Goal: Information Seeking & Learning: Check status

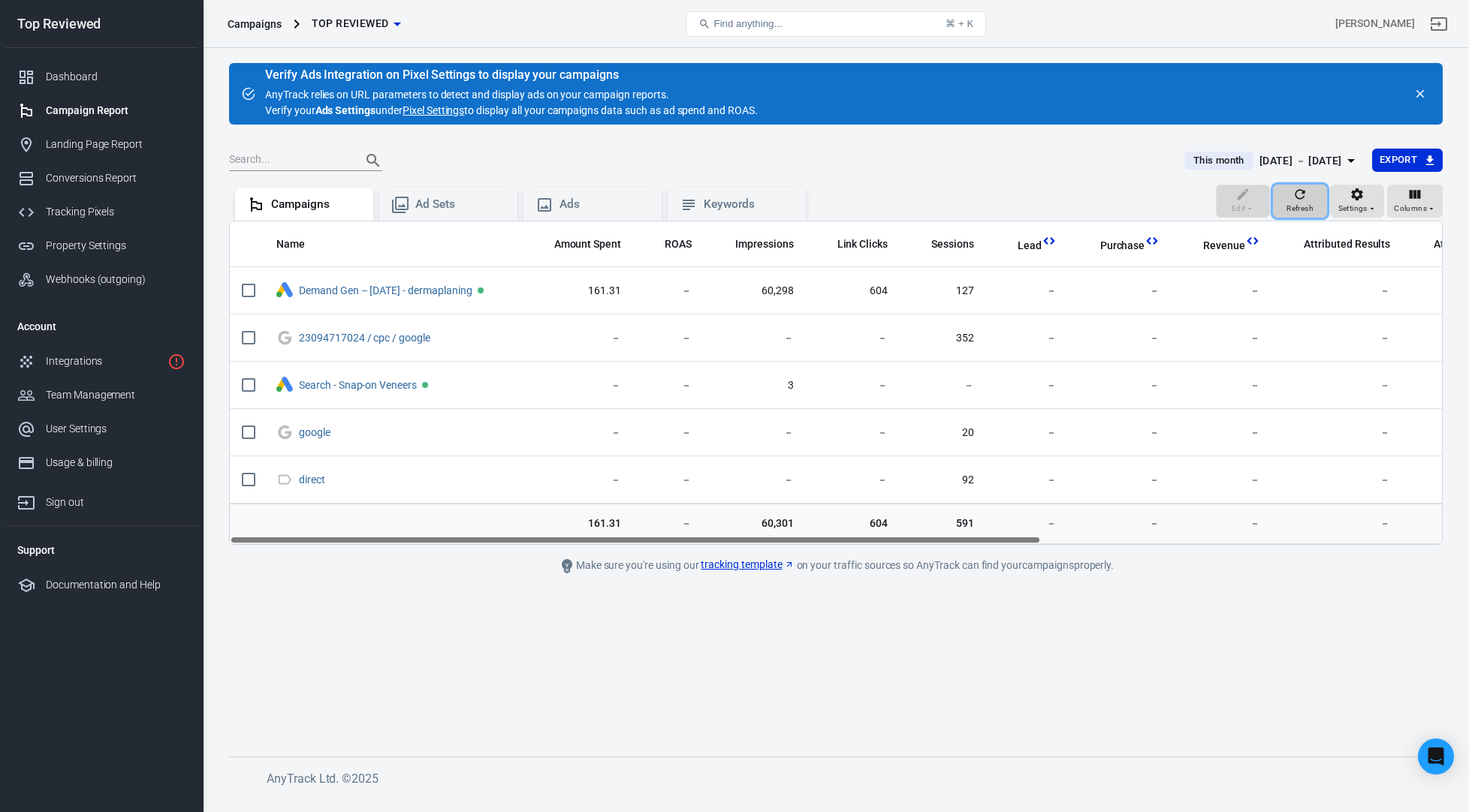
click at [1296, 197] on icon "button" at bounding box center [1300, 194] width 15 height 15
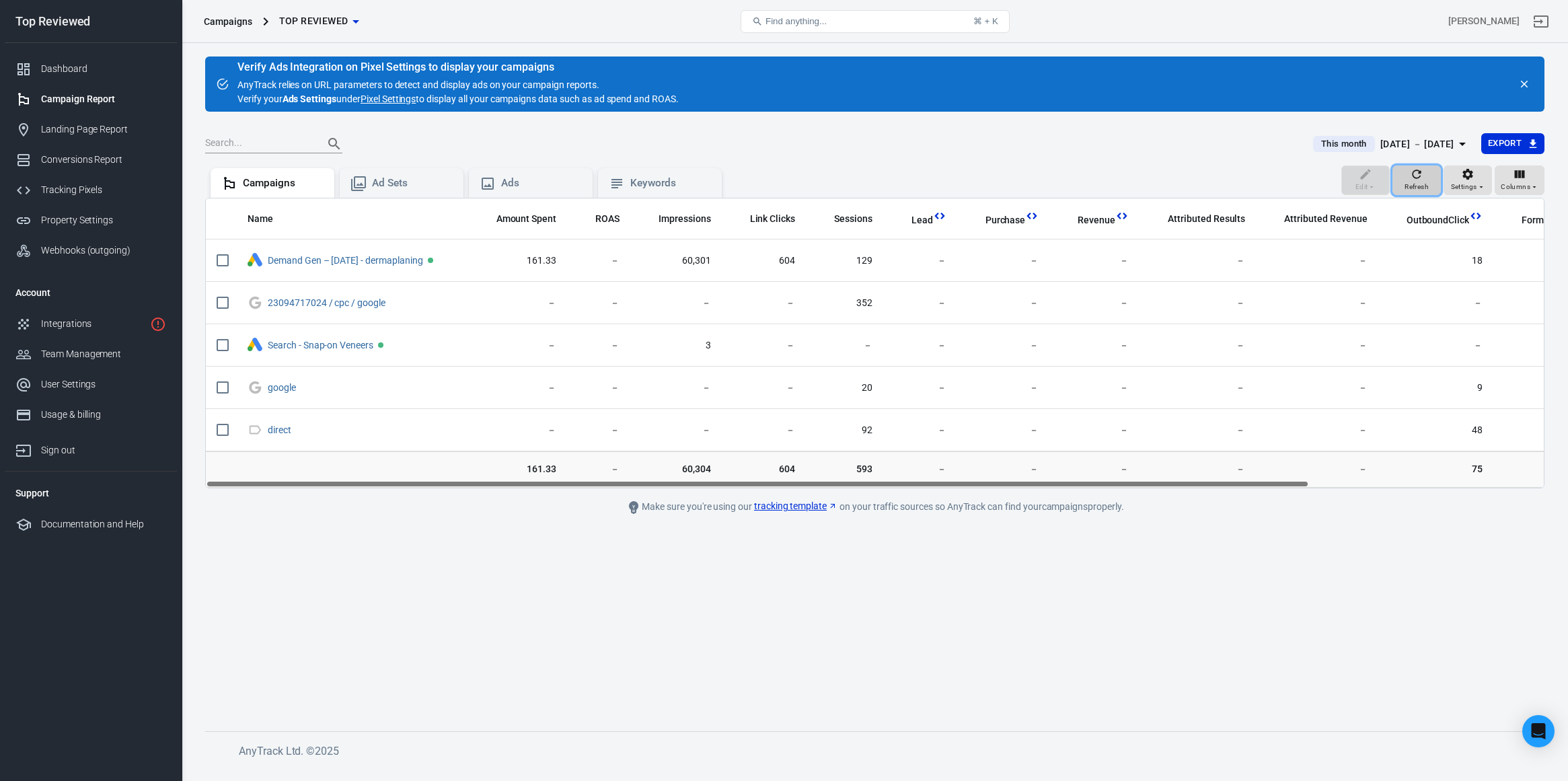
click at [1409, 176] on div "Refresh" at bounding box center [1416, 180] width 24 height 26
click at [1316, 141] on span "This month" at bounding box center [1344, 144] width 56 height 14
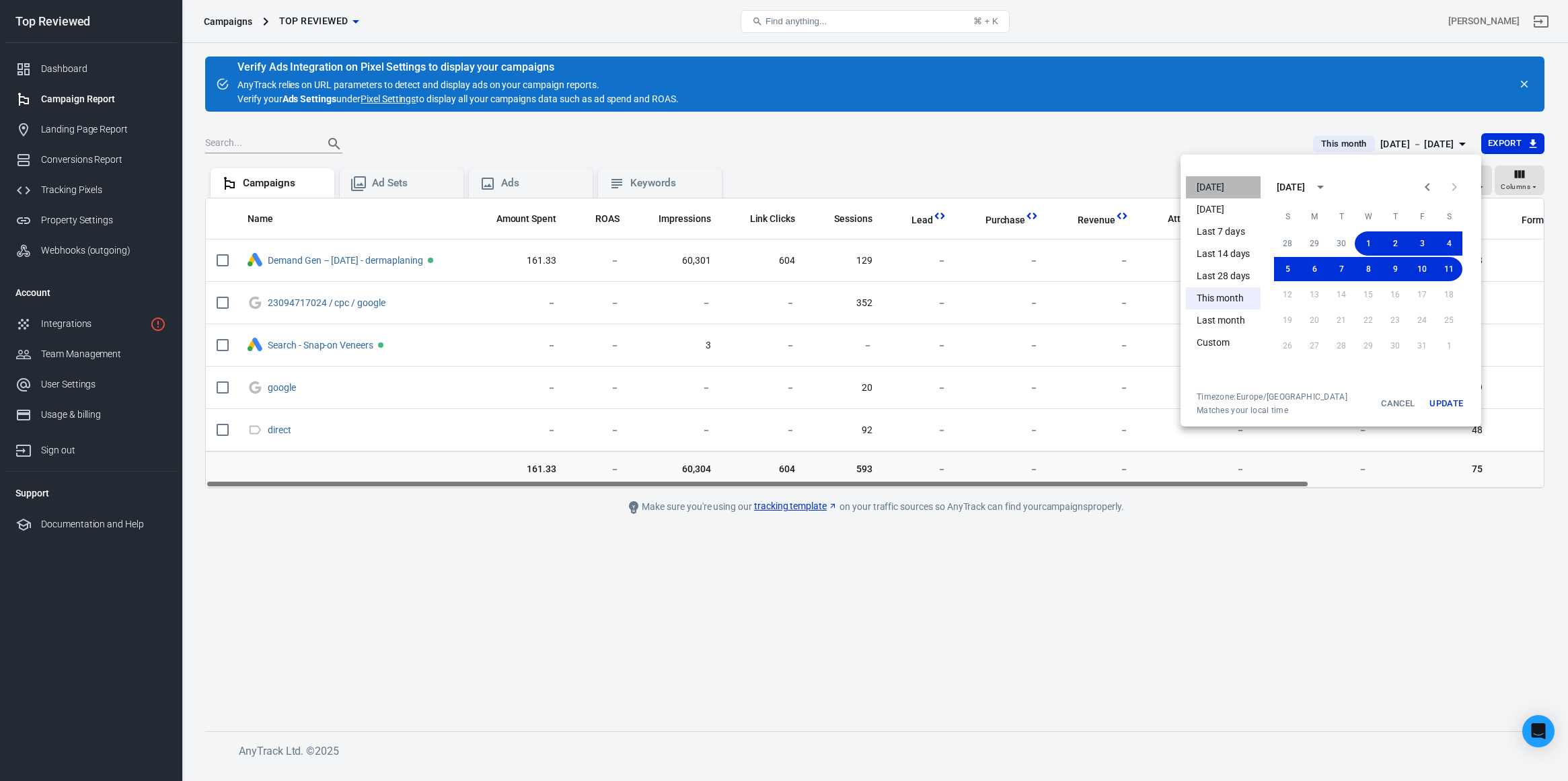
click at [1226, 183] on li "[DATE]" at bounding box center [1223, 187] width 74 height 22
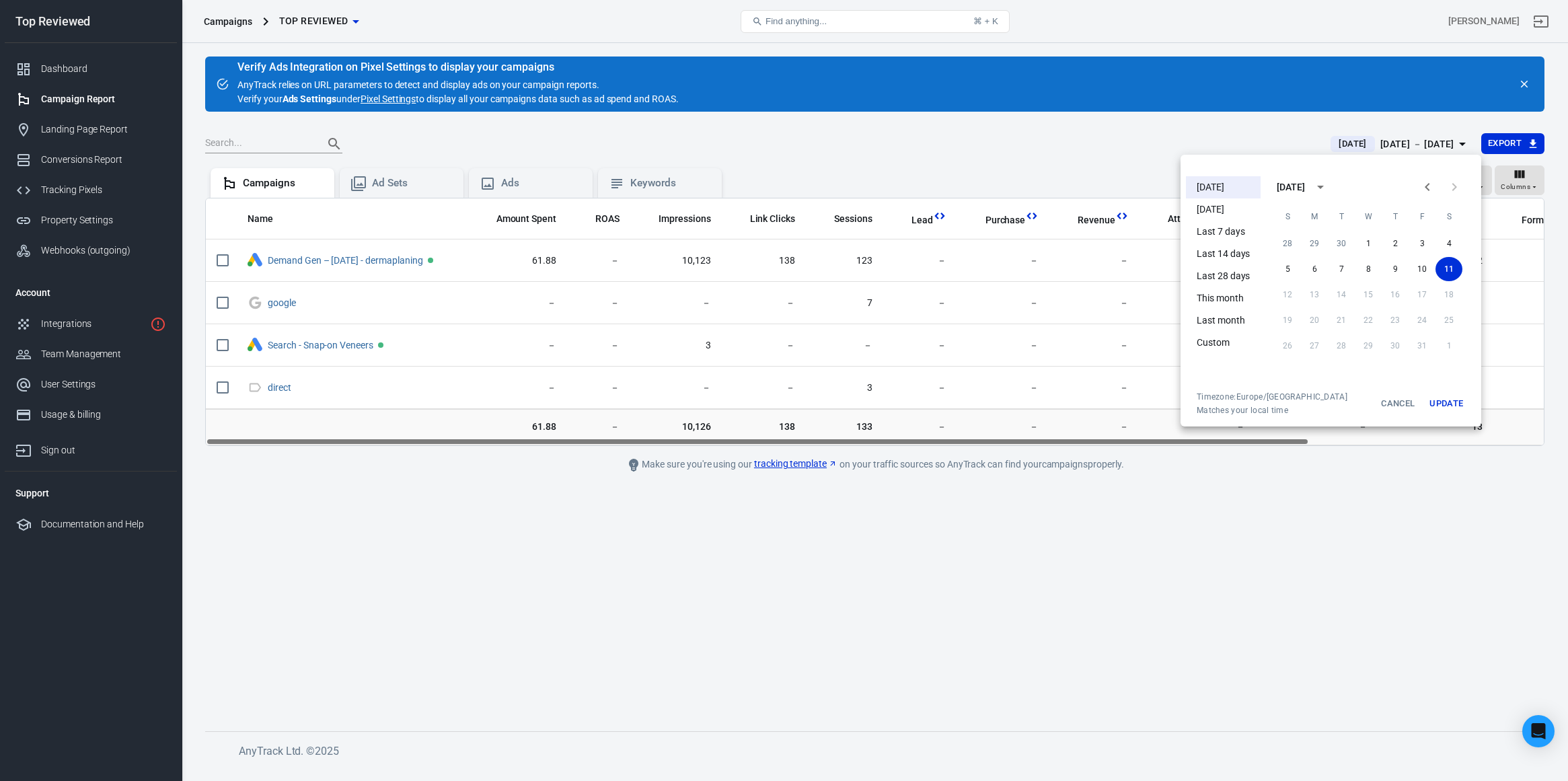
drag, startPoint x: 1011, startPoint y: 440, endPoint x: 1041, endPoint y: 439, distance: 30.0
click at [1041, 439] on div at bounding box center [784, 390] width 1568 height 781
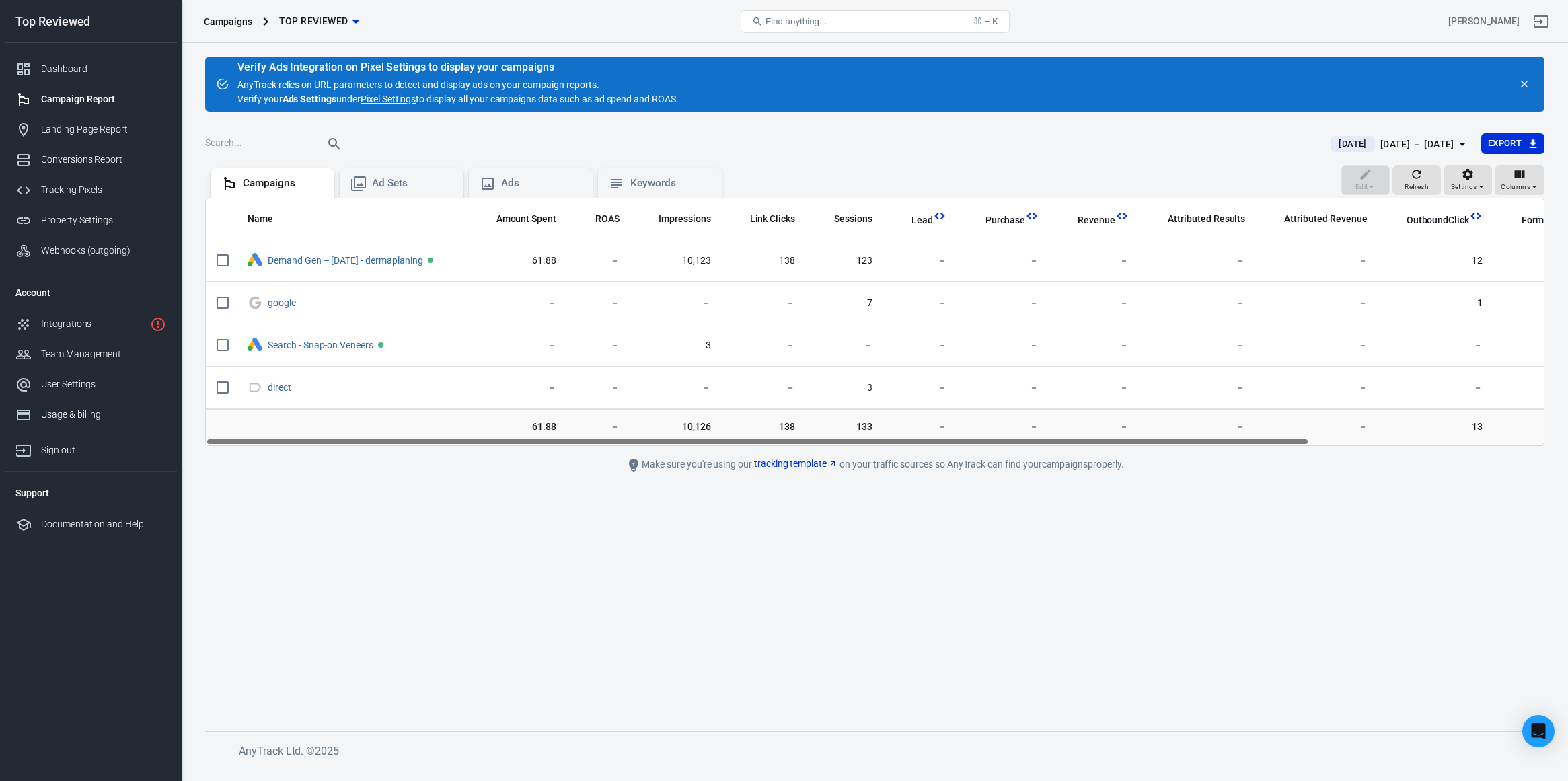
click at [994, 525] on div "Today Yesterday Last 7 days Last 14 days Last 28 days This month Last month Cus…" at bounding box center [784, 390] width 1568 height 781
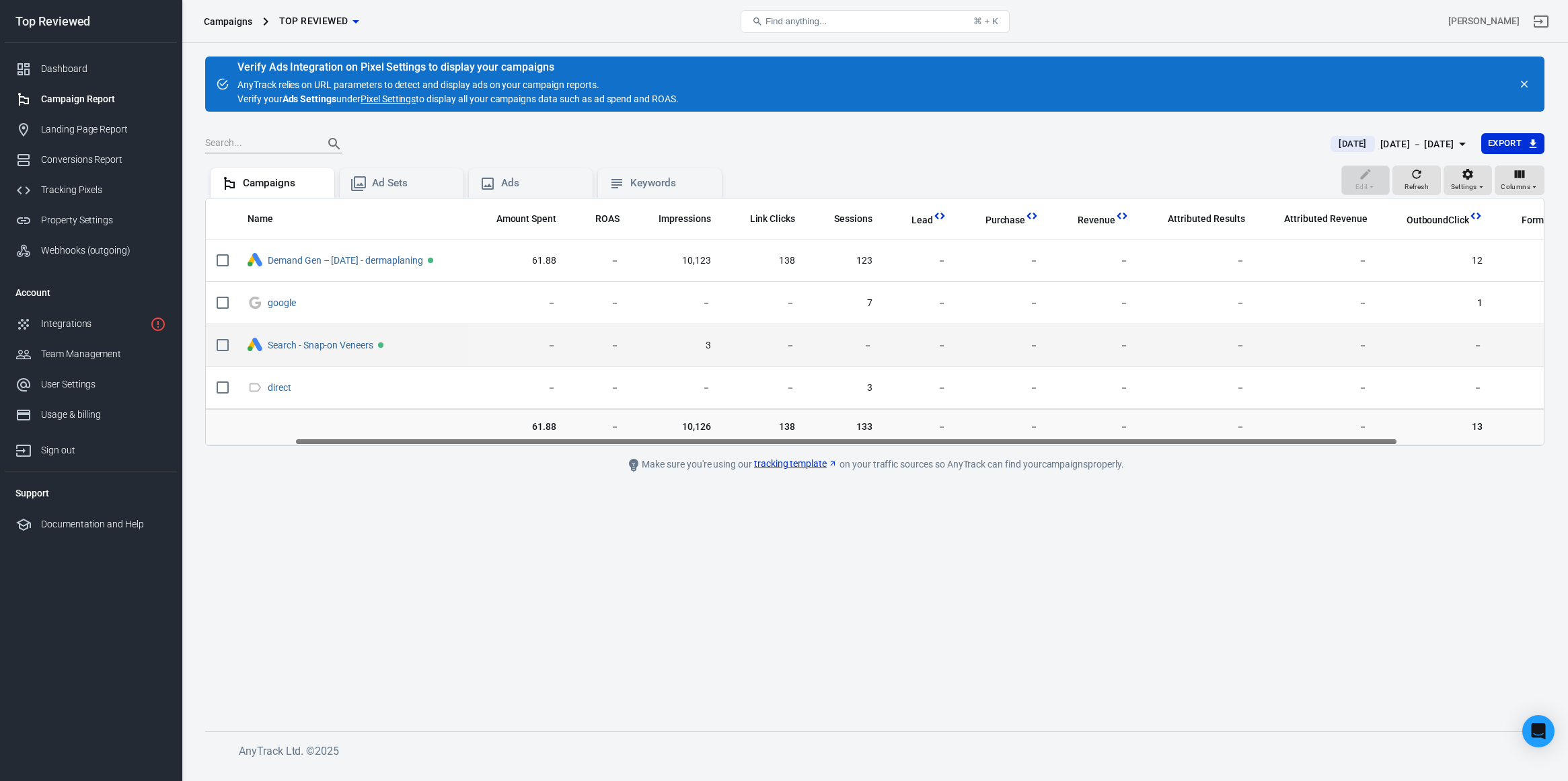
drag, startPoint x: 1128, startPoint y: 436, endPoint x: 547, endPoint y: 357, distance: 586.3
click at [688, 436] on div "Name Amount Spent ROAS Impressions Link Clicks Sessions Lead Purchase Revenue A…" at bounding box center [875, 322] width 1339 height 248
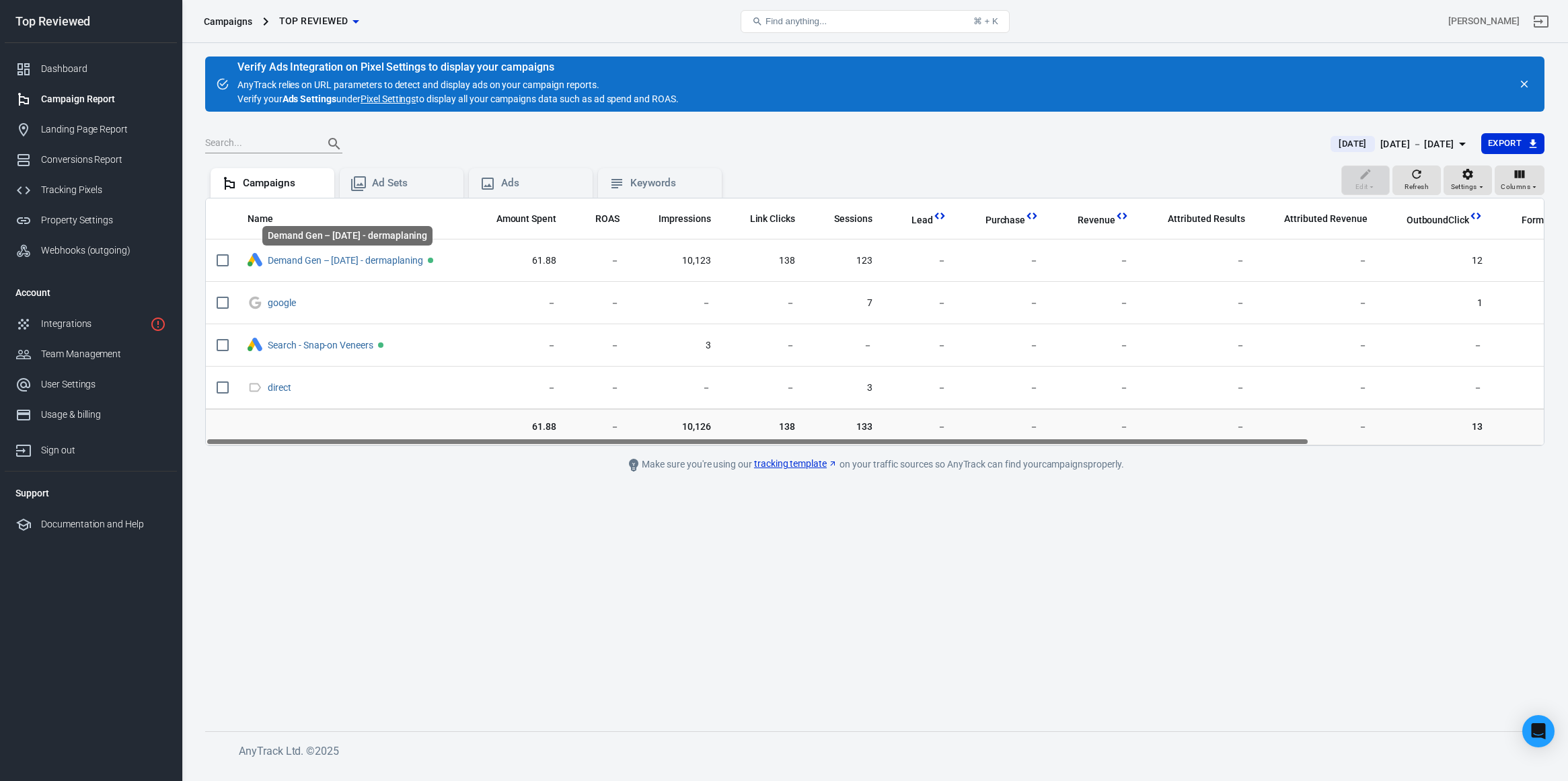
click at [347, 252] on div "Demand Gen – [DATE] - dermaplaning" at bounding box center [347, 239] width 173 height 30
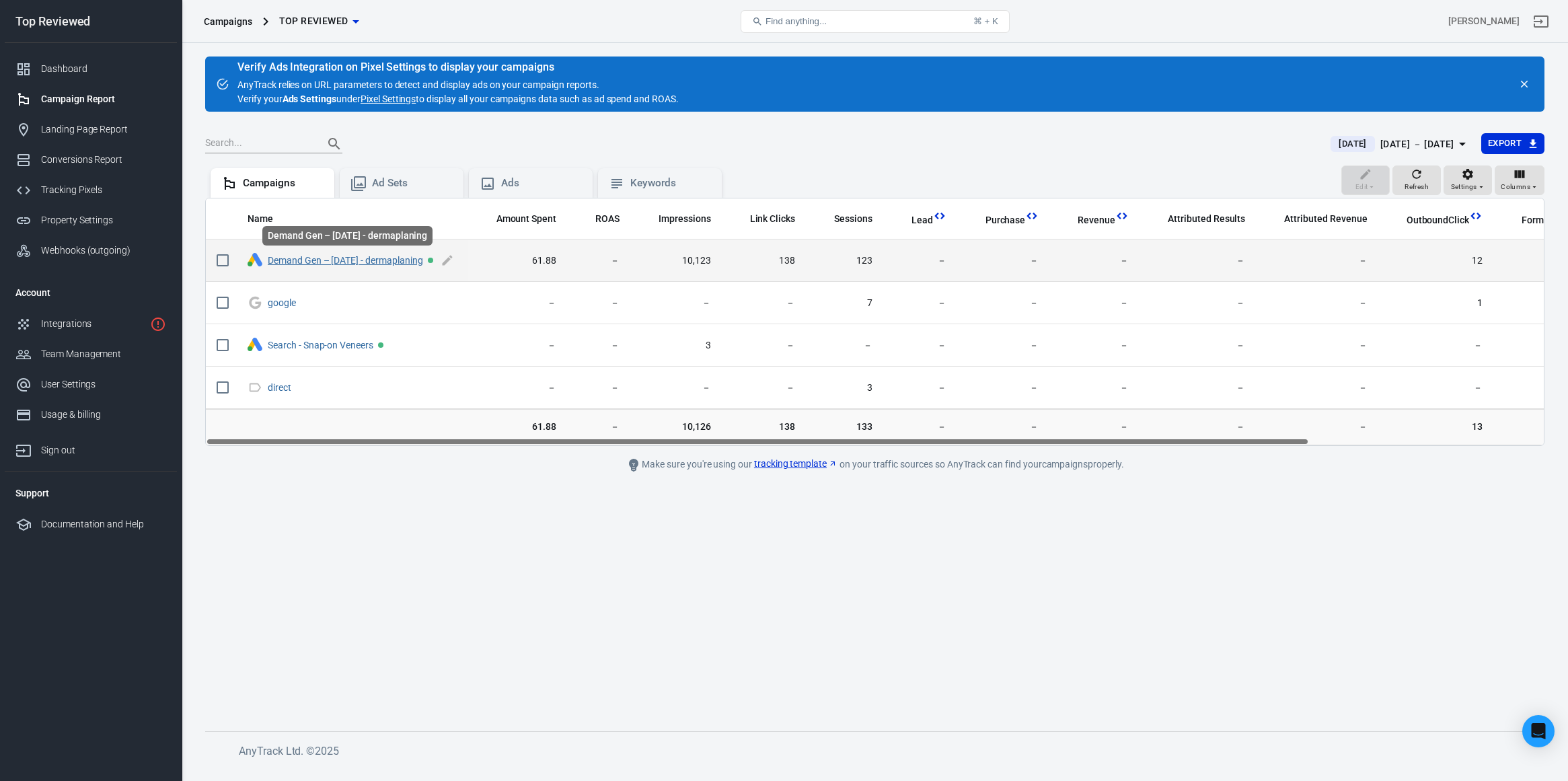
click at [348, 259] on link "Demand Gen – [DATE] - dermaplaning" at bounding box center [345, 260] width 155 height 11
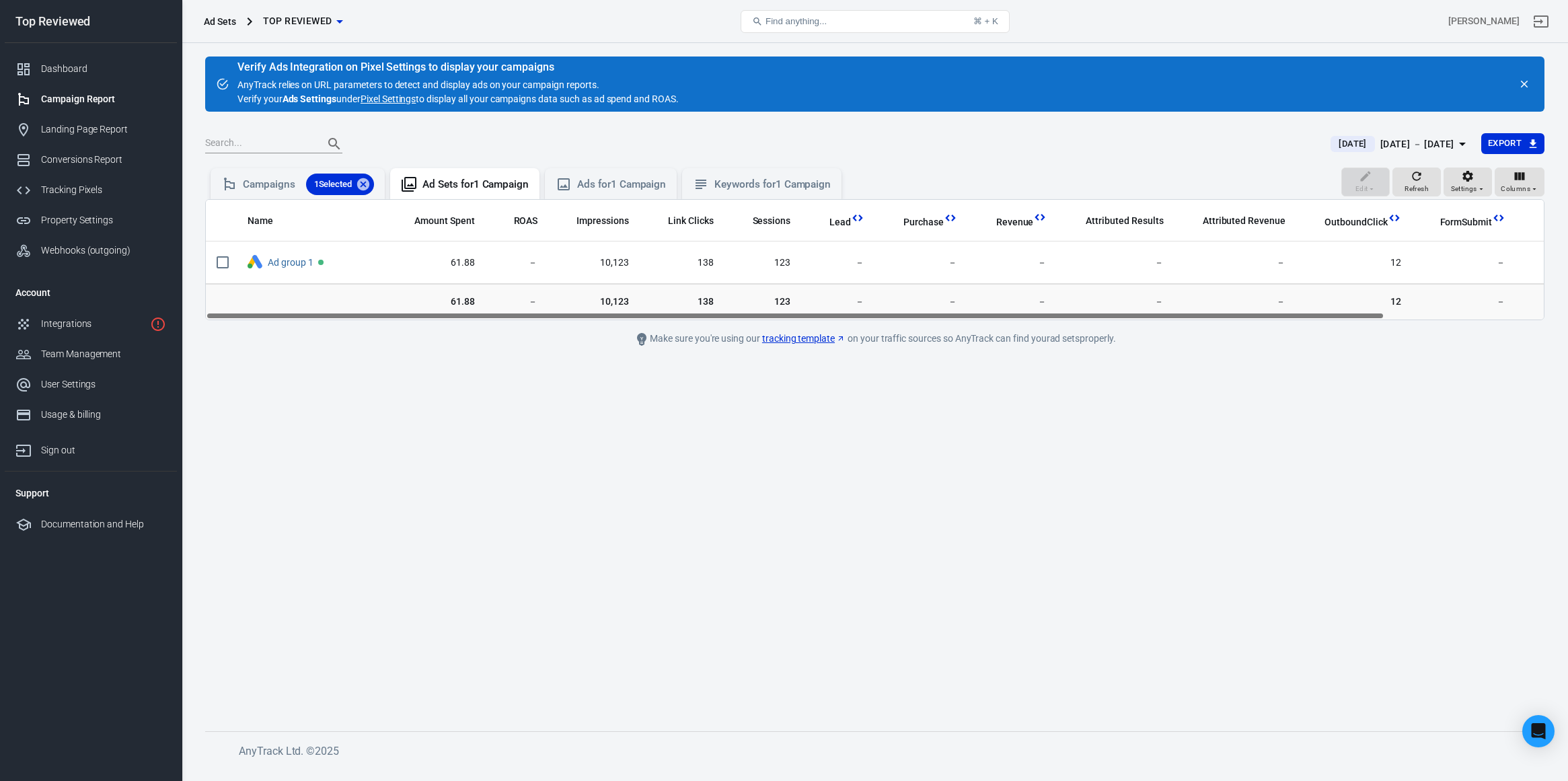
click at [1380, 144] on div "Oct 11 － Oct 11, 2025" at bounding box center [1417, 144] width 74 height 17
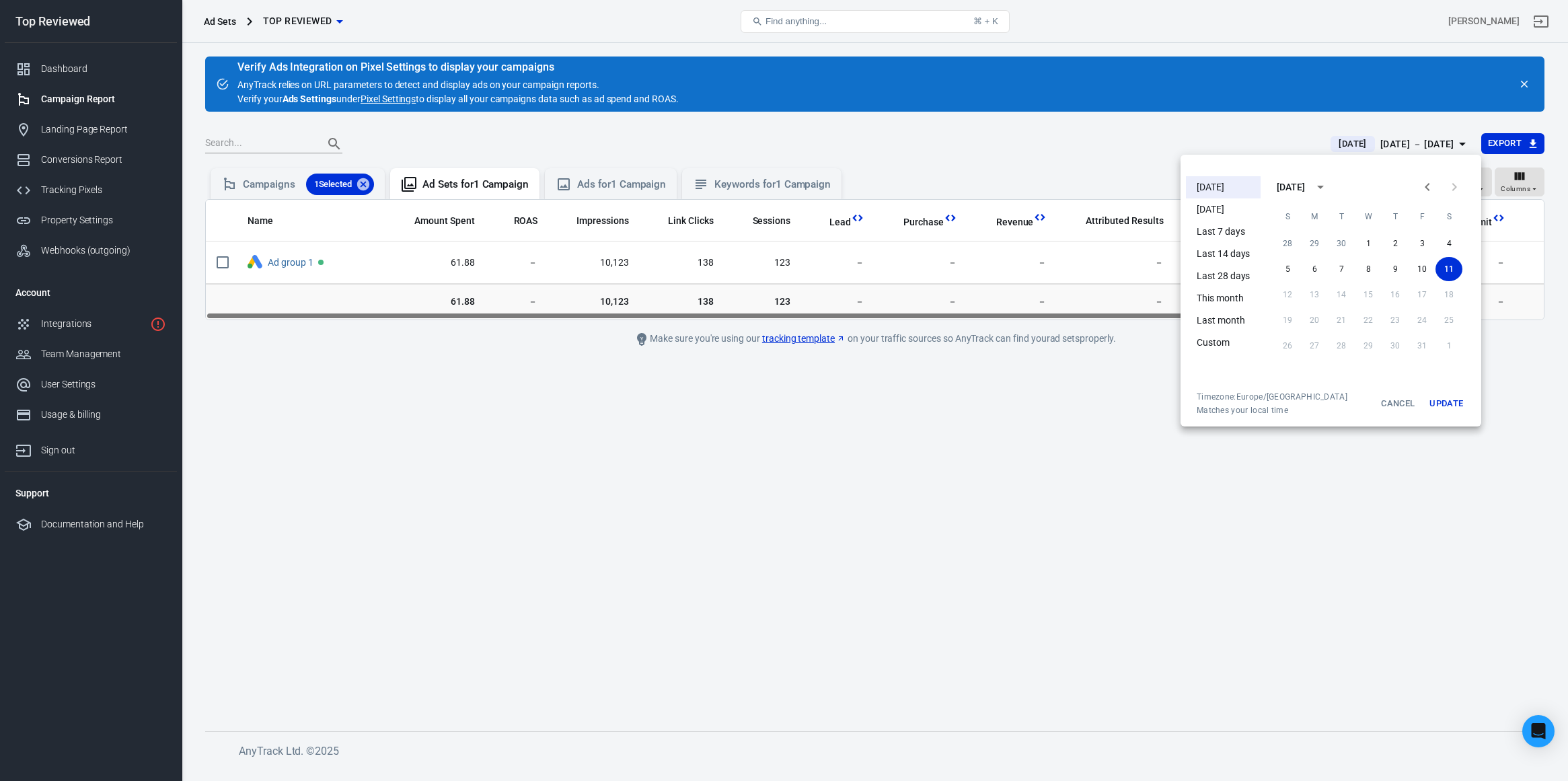
click at [1229, 297] on li "This month" at bounding box center [1223, 298] width 74 height 22
drag, startPoint x: 995, startPoint y: 316, endPoint x: 1003, endPoint y: 314, distance: 8.2
click at [1003, 314] on div at bounding box center [784, 390] width 1568 height 781
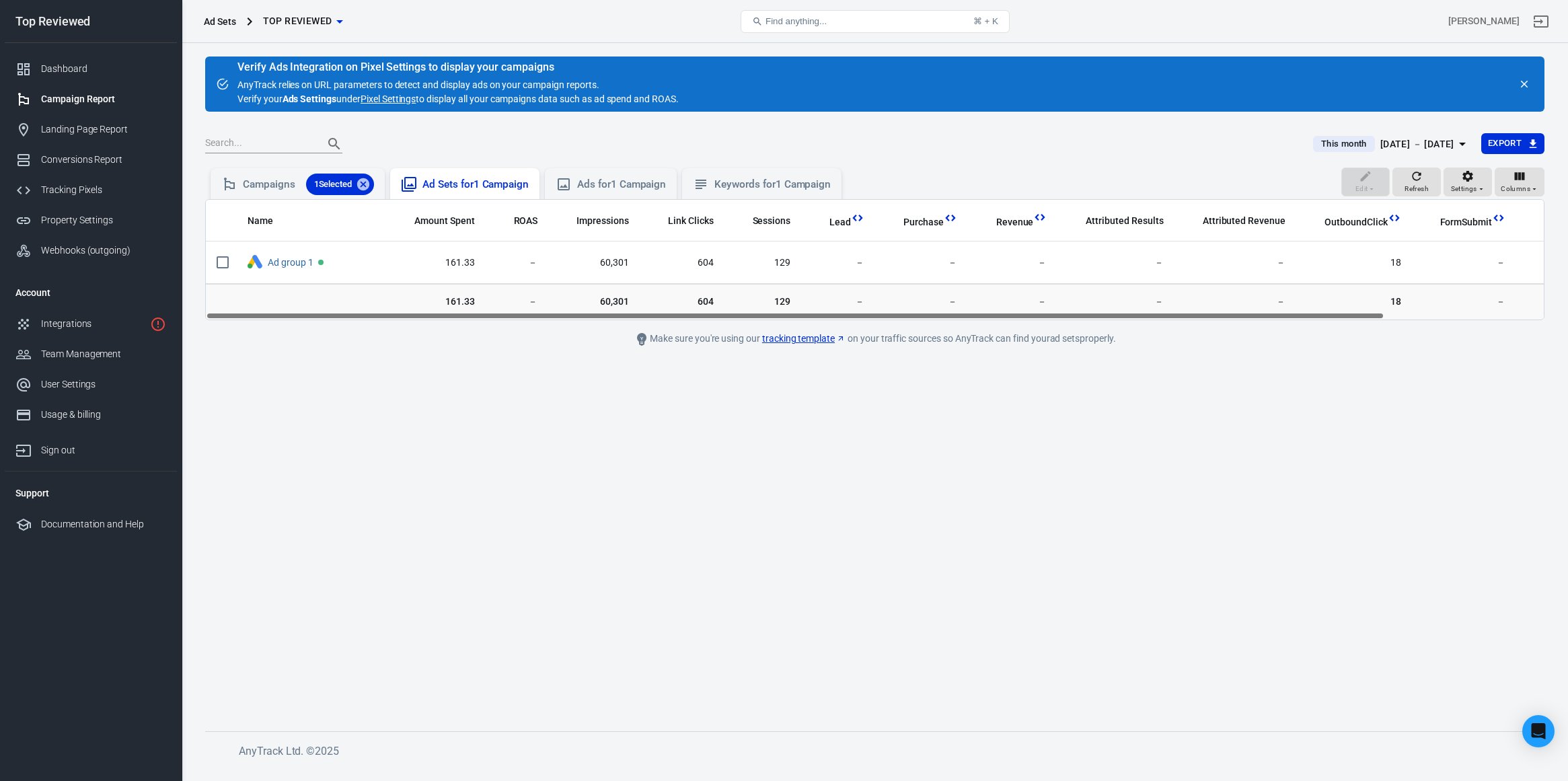
click at [473, 179] on div "Ad Sets for 1 Campaign" at bounding box center [475, 184] width 106 height 14
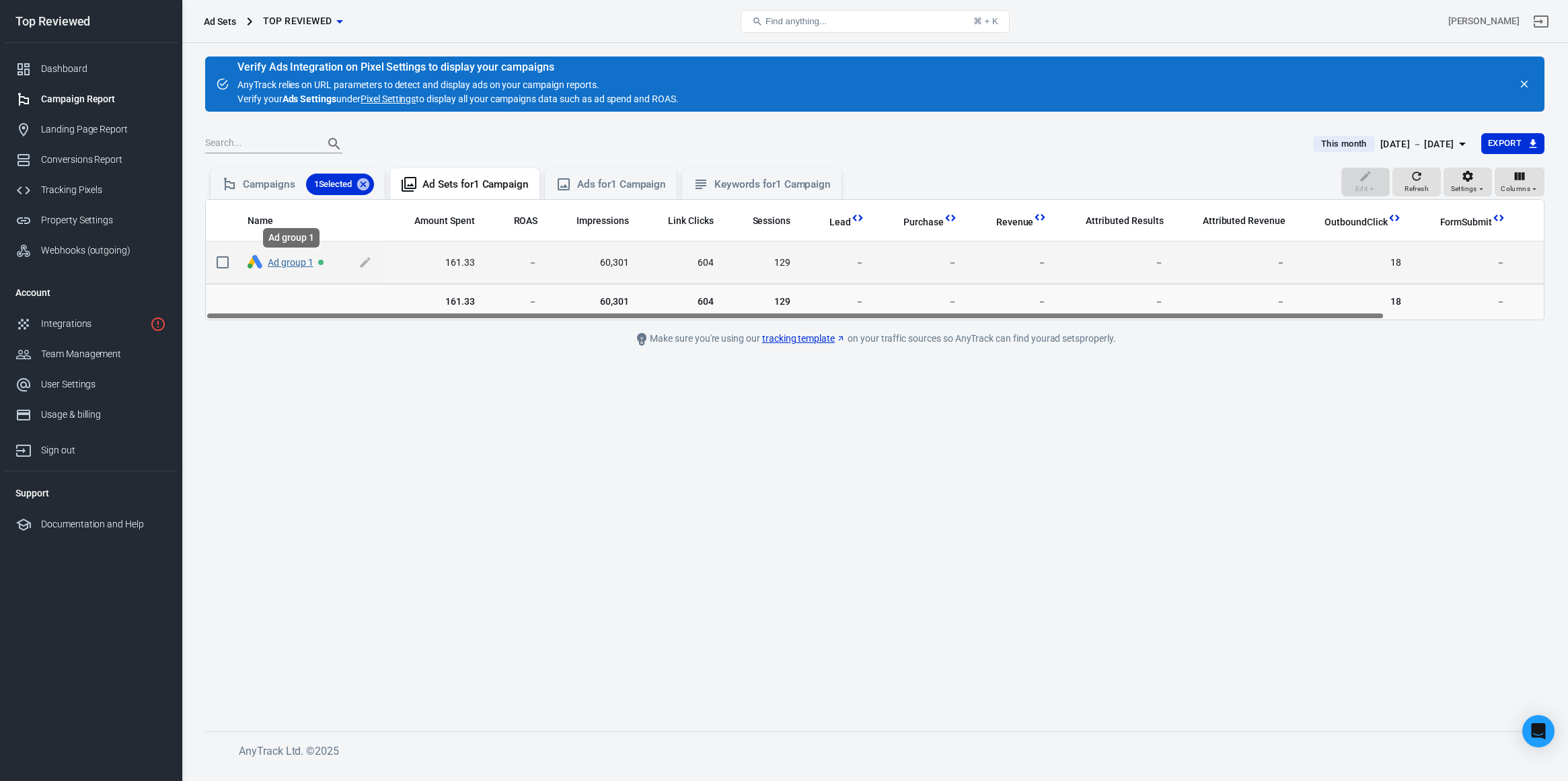
click at [292, 259] on link "Ad group 1" at bounding box center [291, 262] width 46 height 11
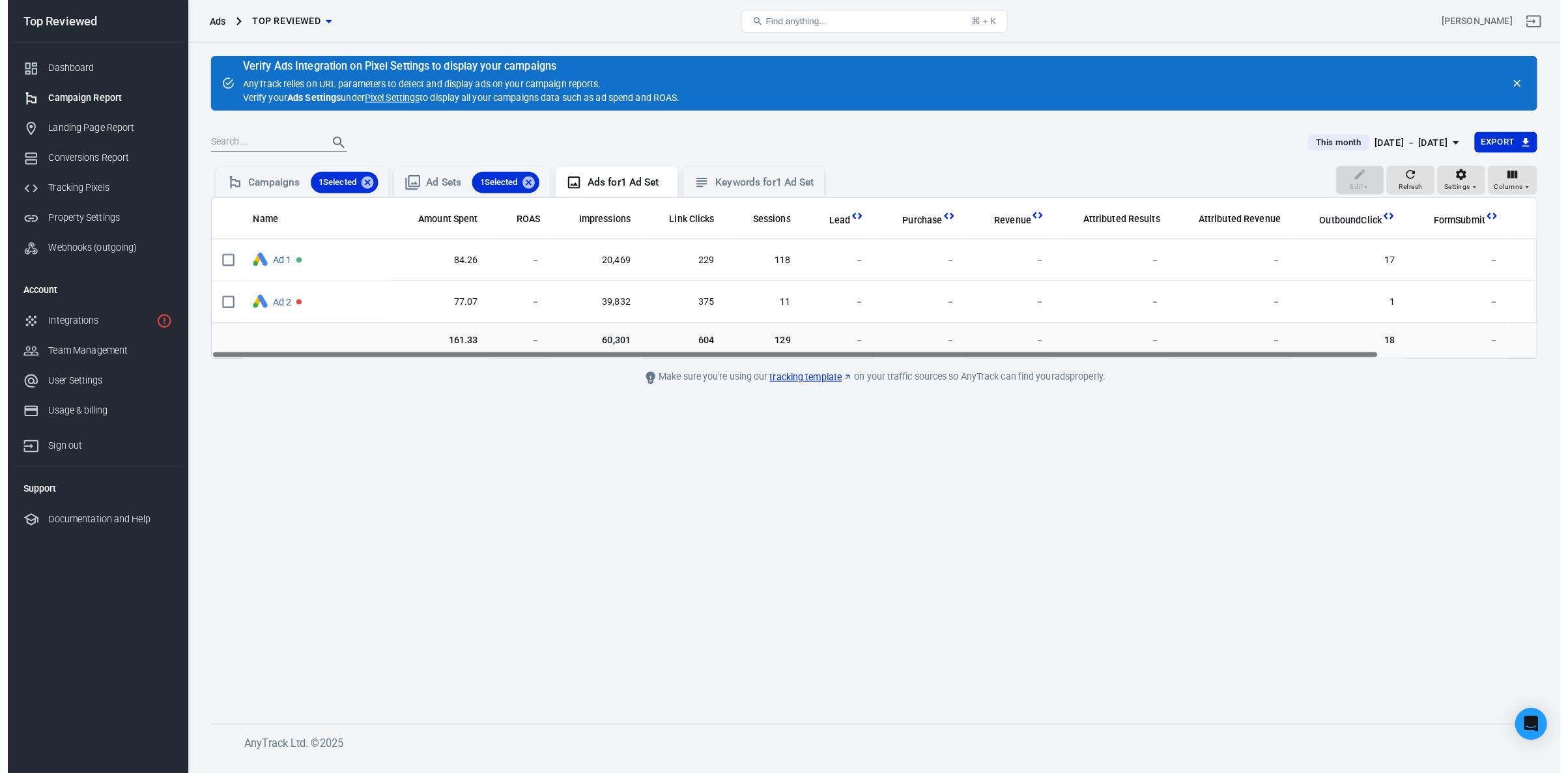
scroll to position [0, 175]
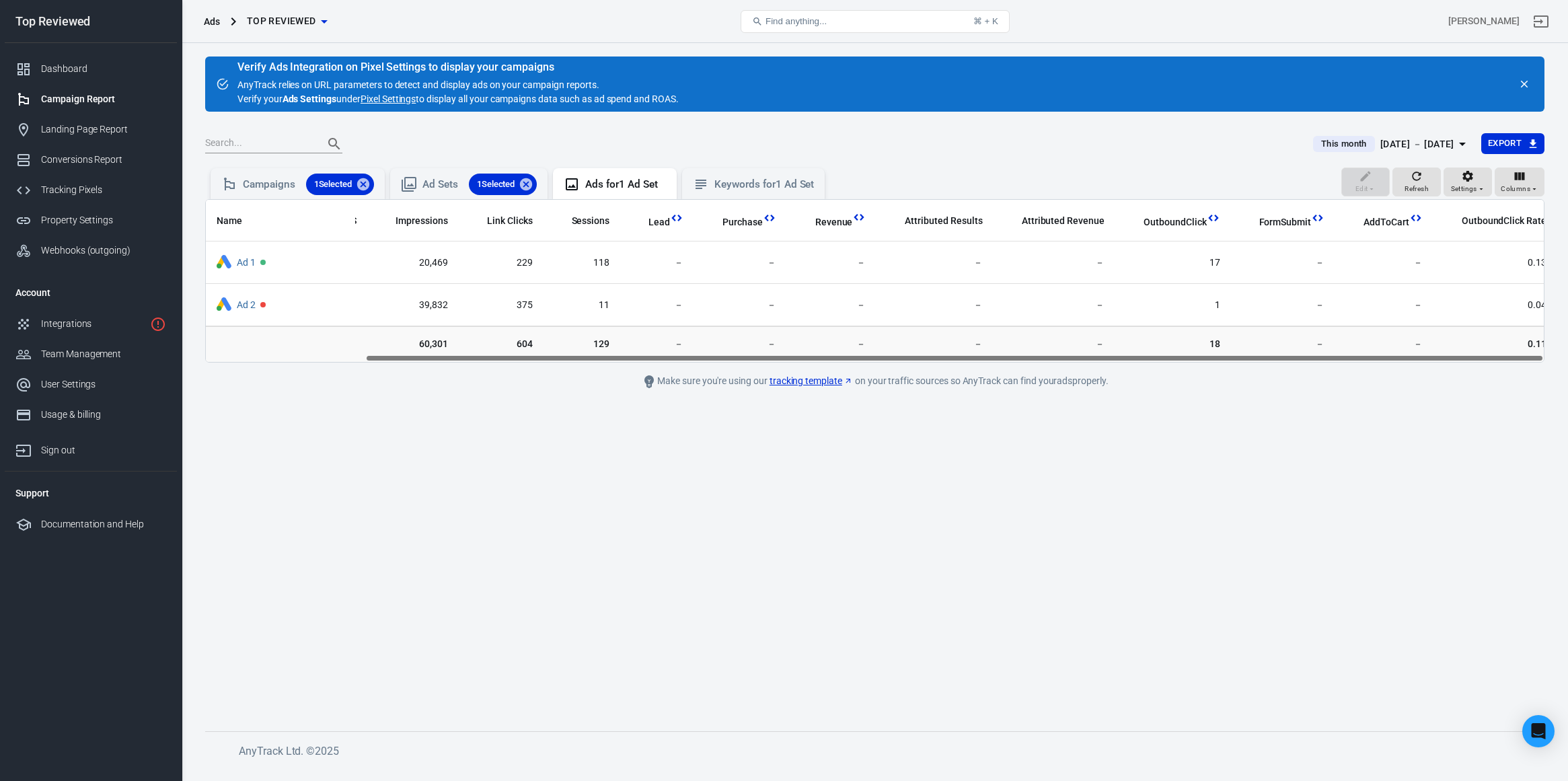
drag, startPoint x: 743, startPoint y: 359, endPoint x: 1071, endPoint y: 358, distance: 328.0
click at [1071, 358] on div "Name Amount Spent ROAS Impressions Link Clicks Sessions Lead Purchase Revenue A…" at bounding box center [875, 280] width 1338 height 162
click at [1421, 181] on icon "button" at bounding box center [1416, 176] width 14 height 14
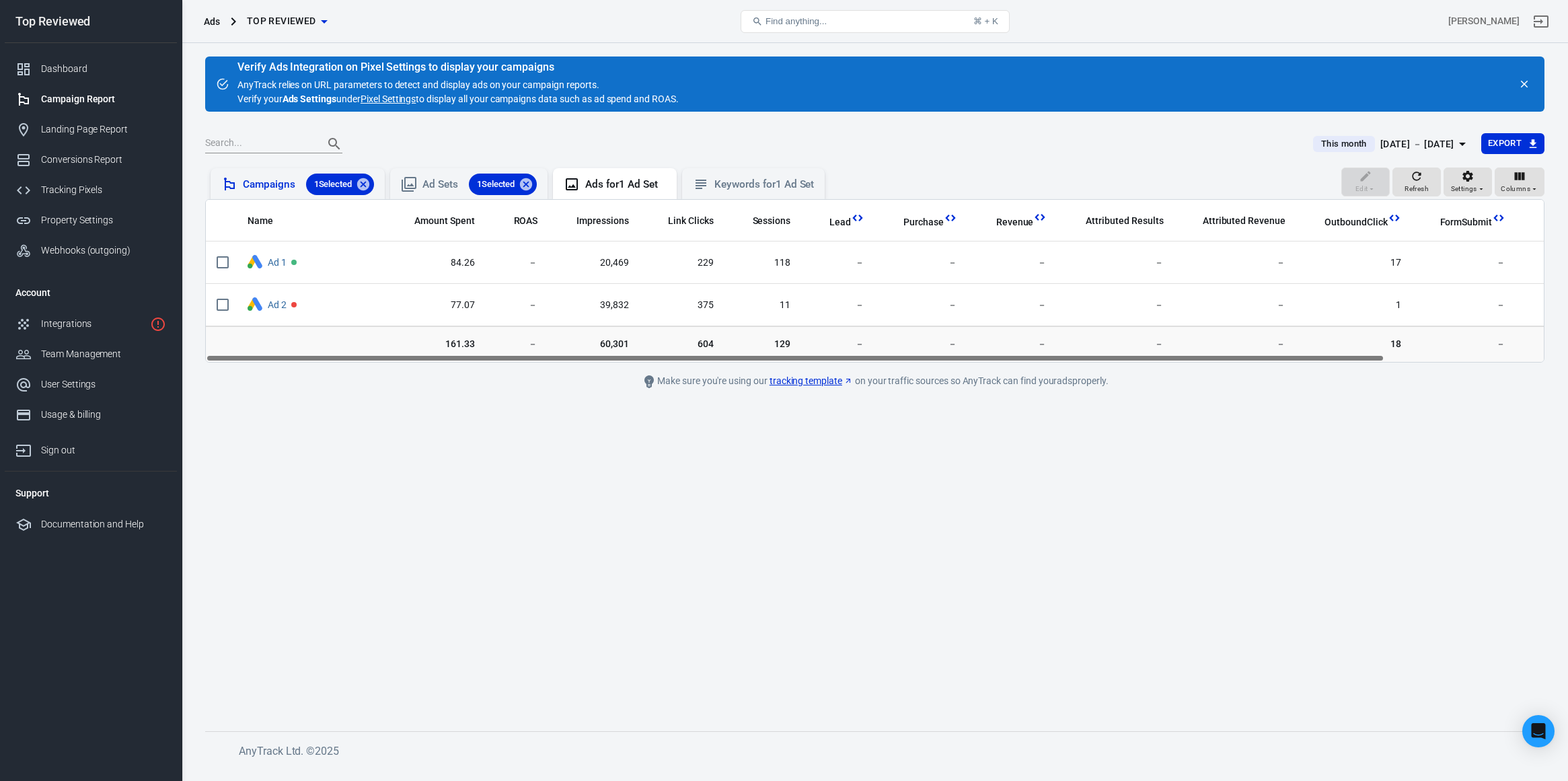
click at [279, 177] on div "Campaigns 1 Selected" at bounding box center [309, 184] width 132 height 21
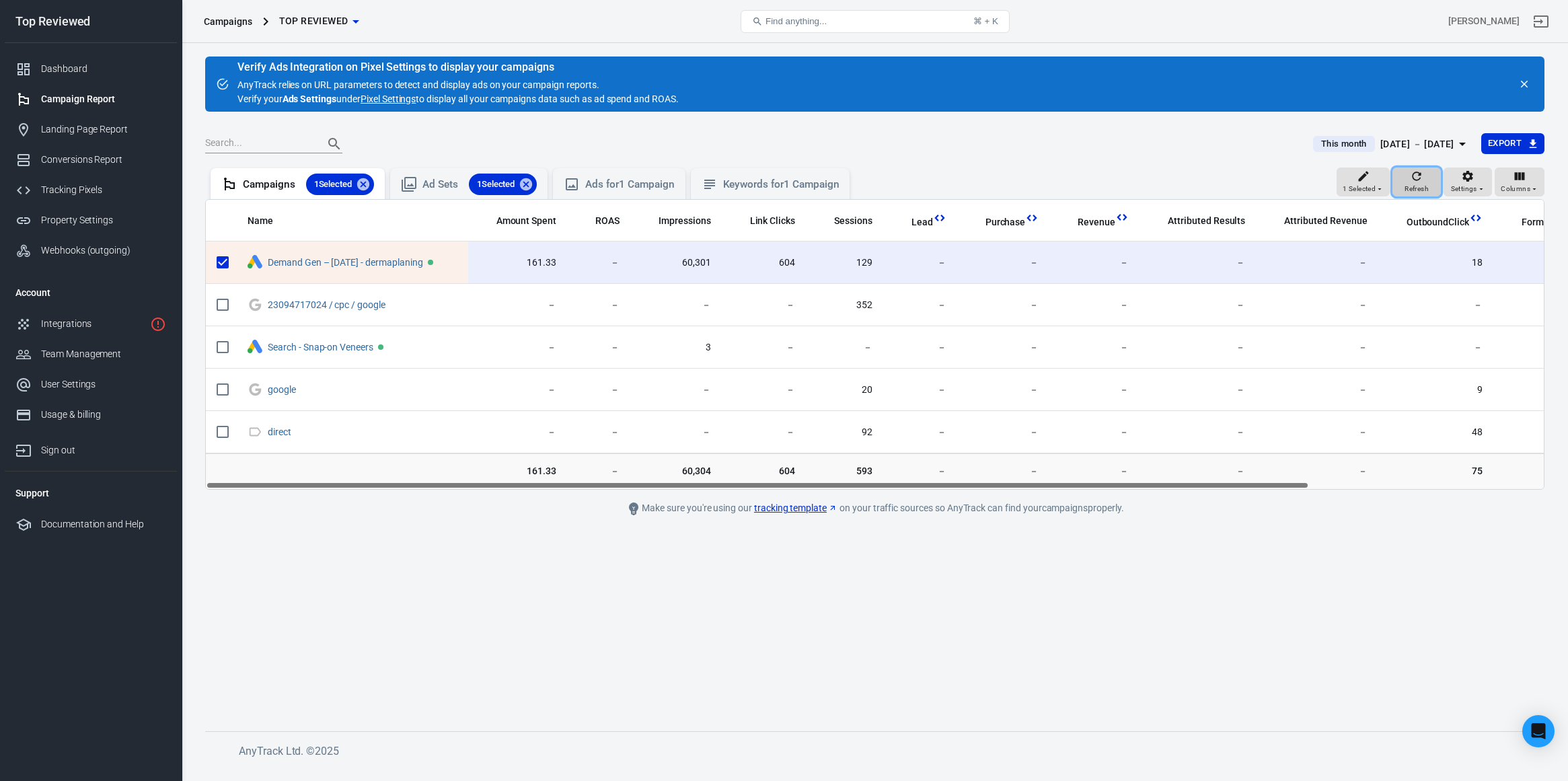
click at [1404, 180] on button "Refresh" at bounding box center [1416, 181] width 49 height 29
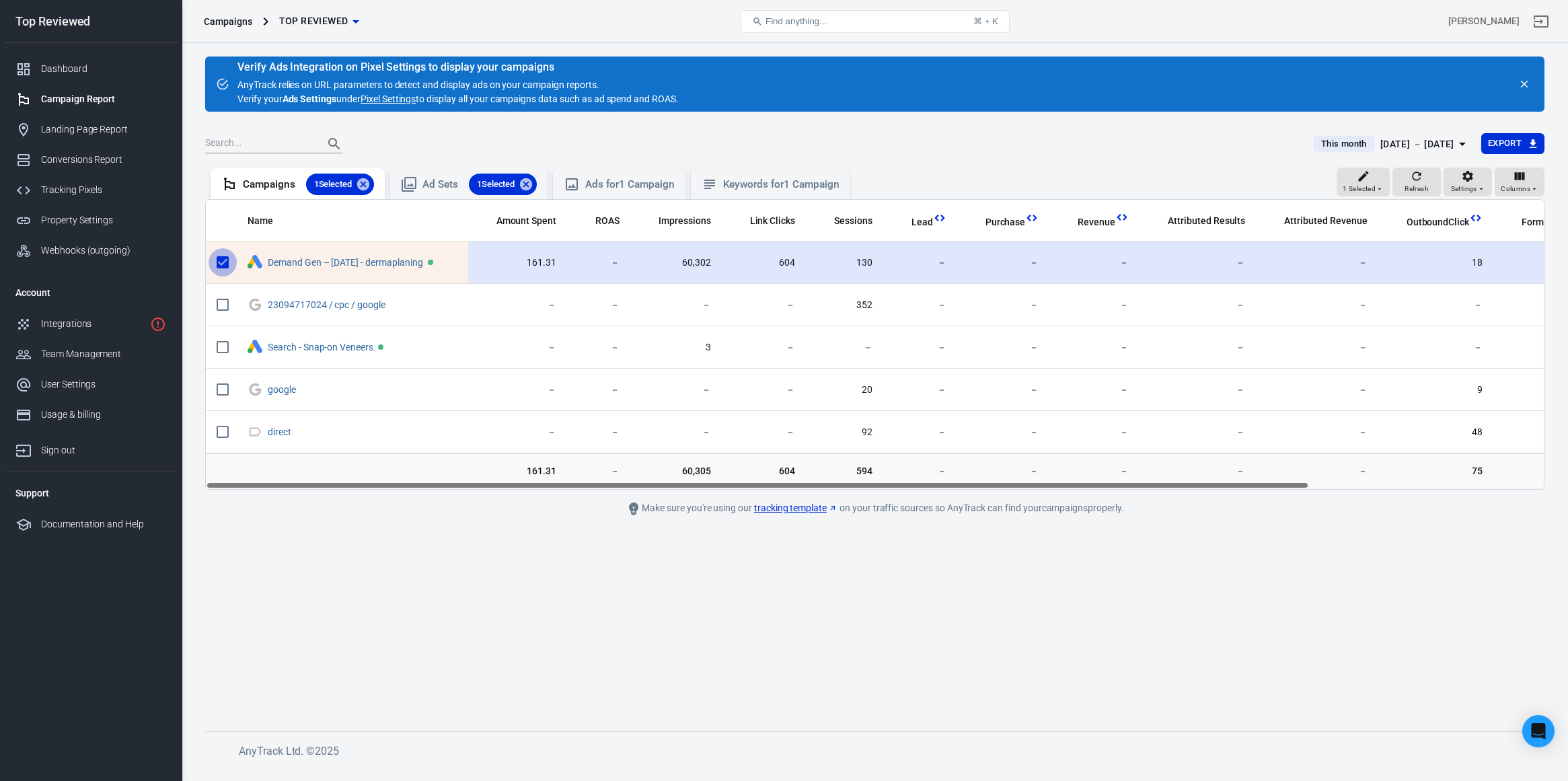
click at [224, 262] on input "scrollable content" at bounding box center [223, 262] width 29 height 29
checkbox input "false"
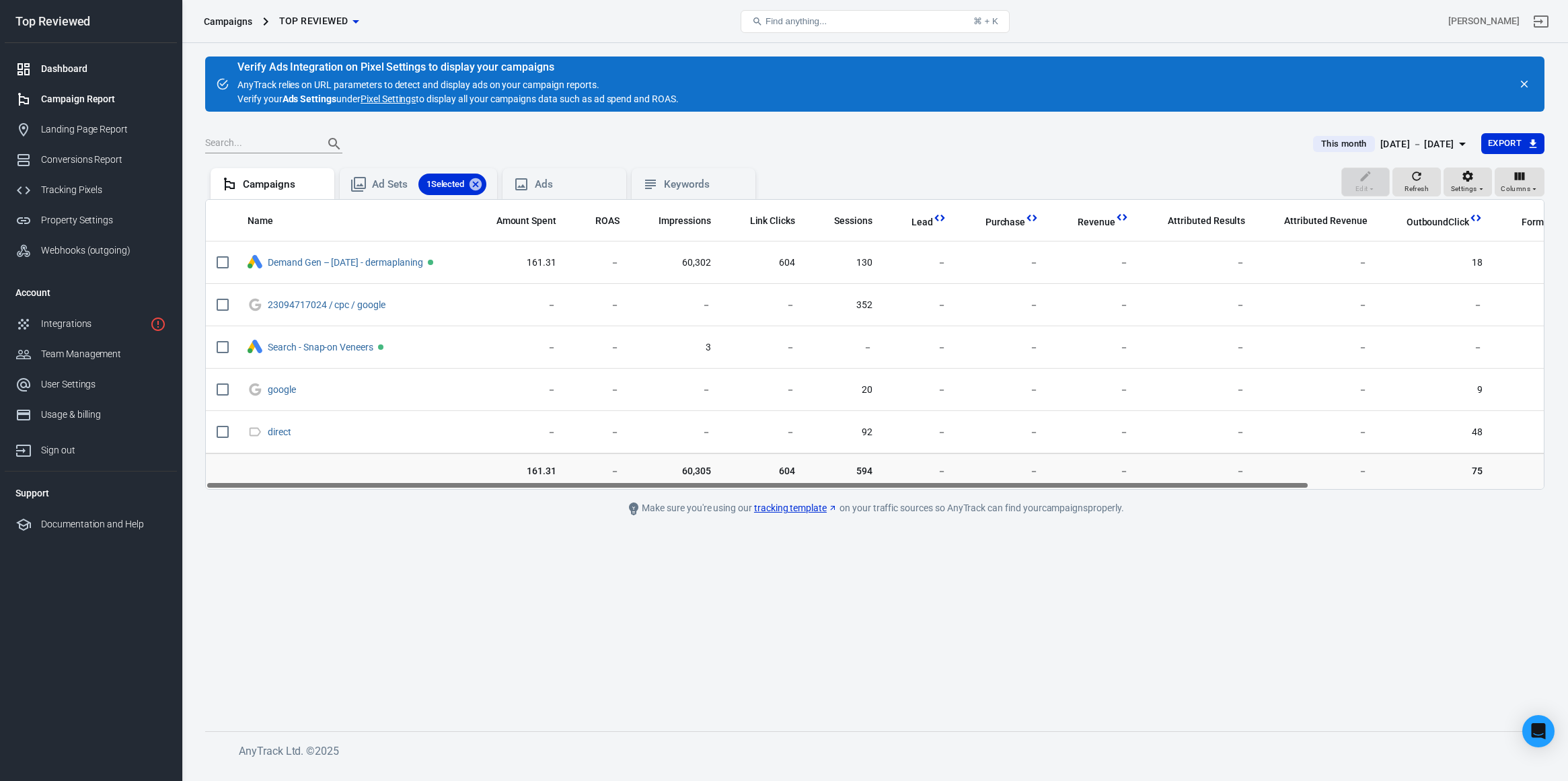
click at [88, 66] on div "Dashboard" at bounding box center [103, 69] width 125 height 14
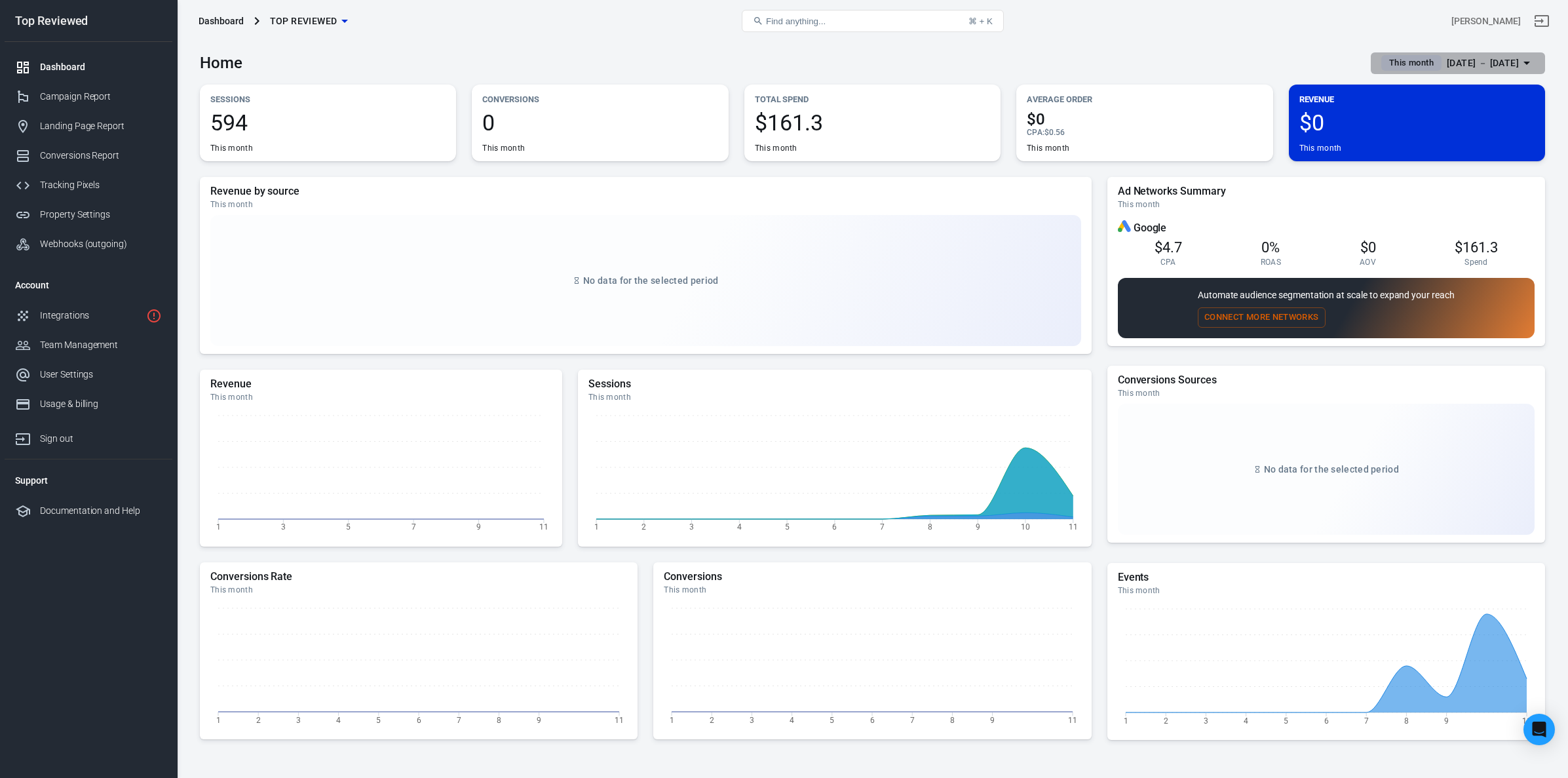
click at [1398, 63] on span "This month" at bounding box center [1411, 63] width 55 height 13
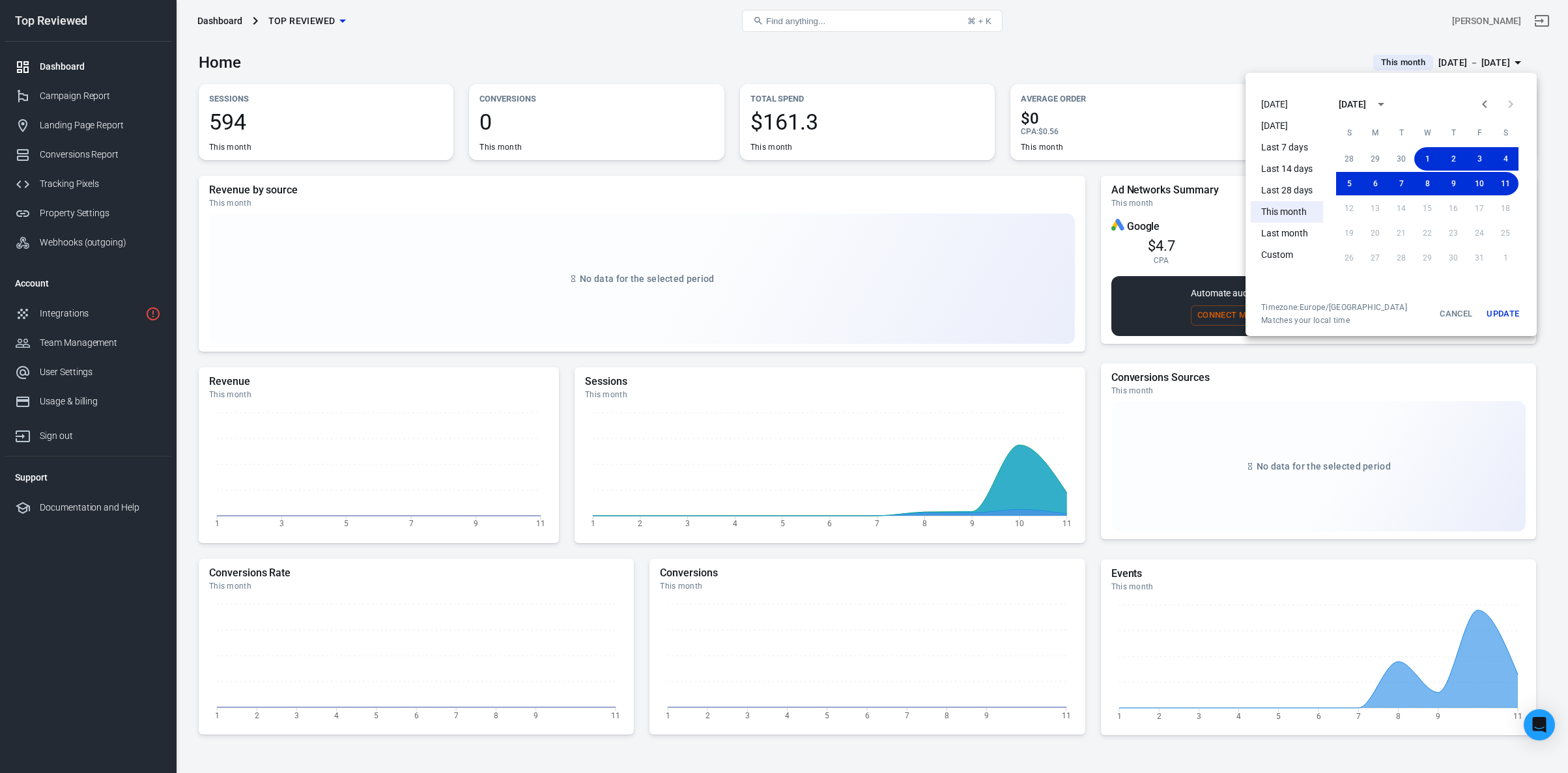
click at [72, 91] on div at bounding box center [784, 386] width 1568 height 773
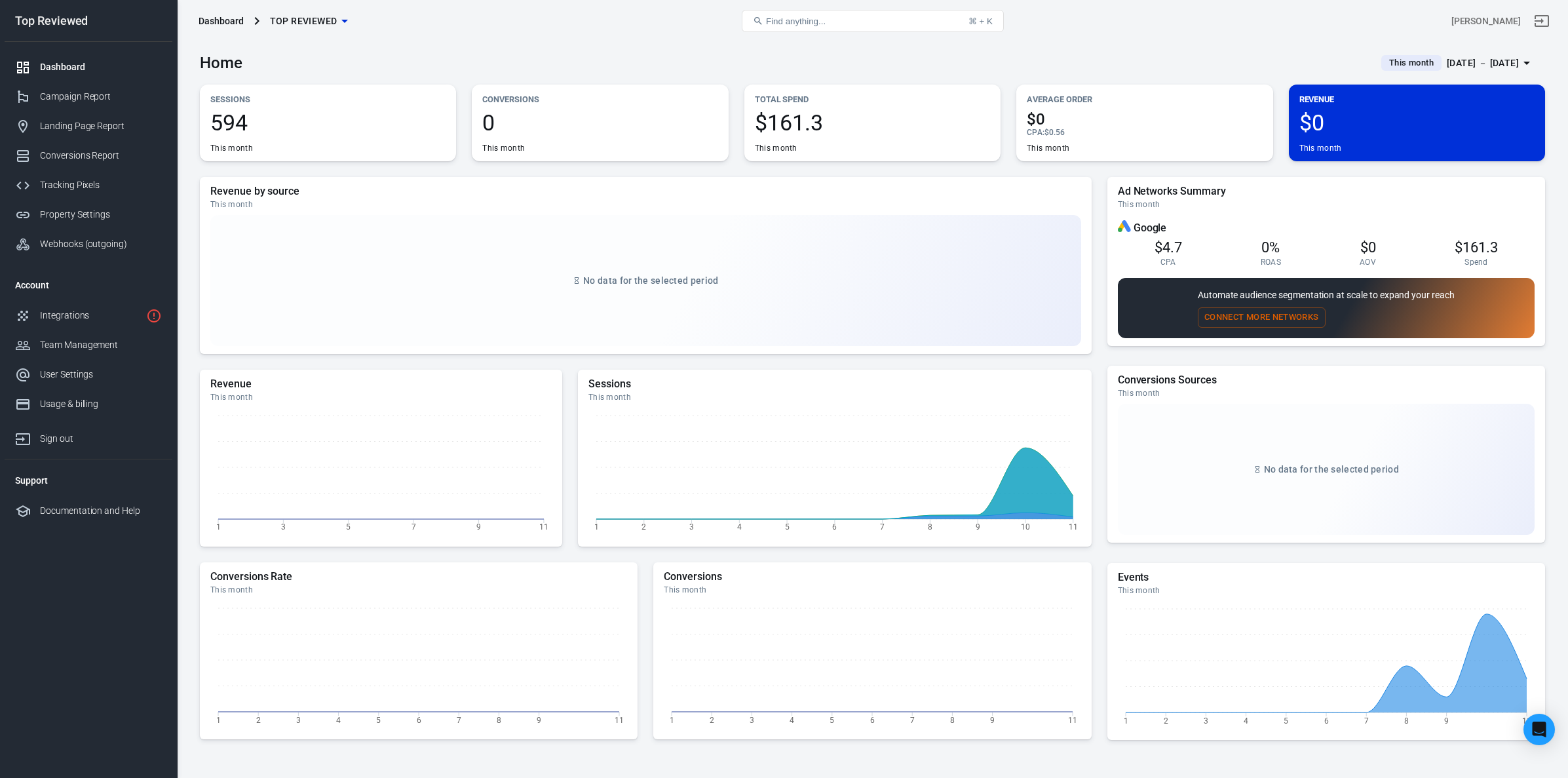
click at [77, 94] on div "Today Yesterday Last 7 days Last 14 days Last 28 days This month Last month Cus…" at bounding box center [784, 389] width 1568 height 778
click at [78, 97] on div "Campaign Report" at bounding box center [100, 97] width 122 height 14
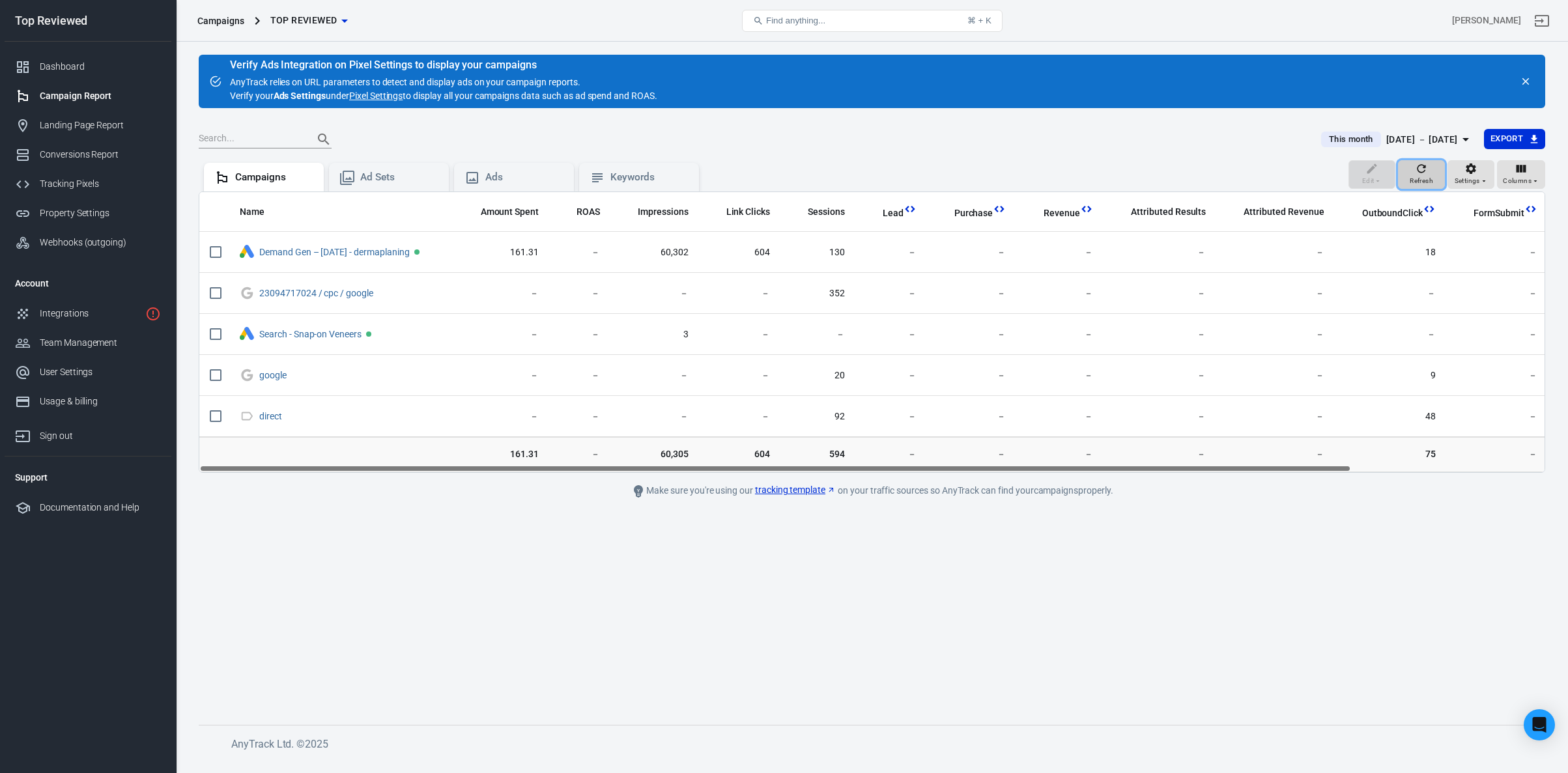
click at [1412, 171] on div "Refresh" at bounding box center [1421, 174] width 24 height 25
